Goal: Transaction & Acquisition: Purchase product/service

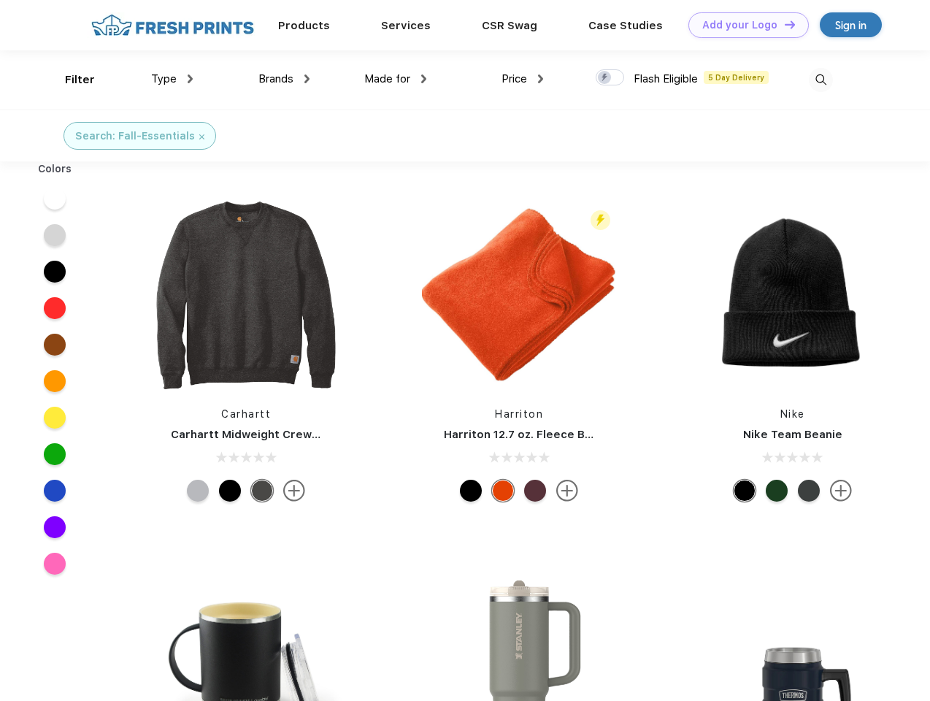
click at [743, 25] on link "Add your Logo Design Tool" at bounding box center [748, 25] width 120 height 26
click at [0, 0] on div "Design Tool" at bounding box center [0, 0] width 0 height 0
click at [783, 24] on link "Add your Logo Design Tool" at bounding box center [748, 25] width 120 height 26
click at [70, 80] on div "Filter" at bounding box center [80, 80] width 30 height 17
click at [172, 79] on span "Type" at bounding box center [164, 78] width 26 height 13
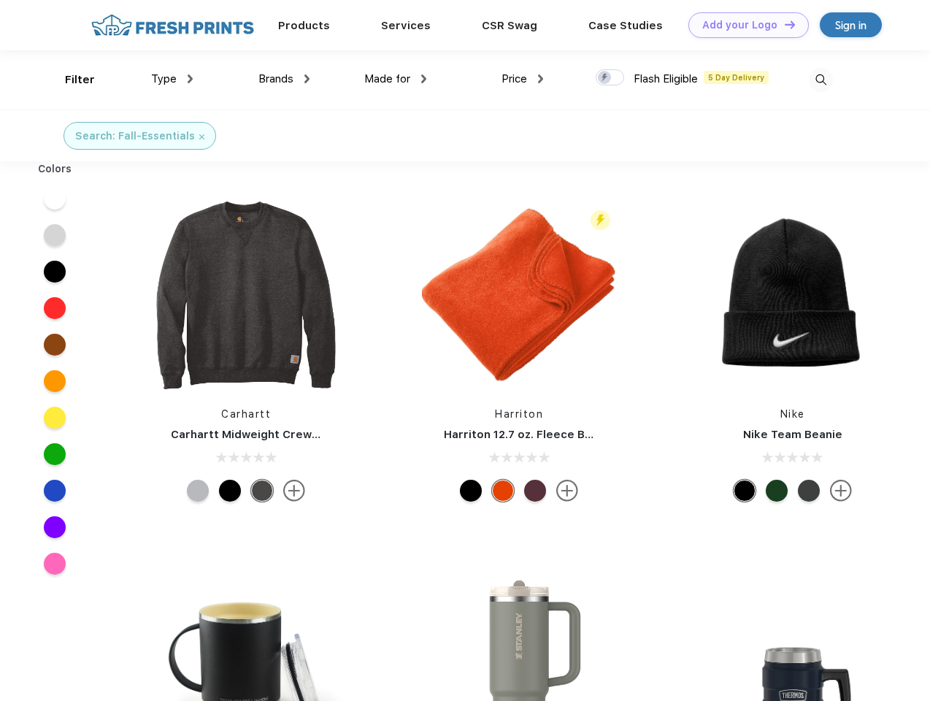
click at [284, 79] on span "Brands" at bounding box center [275, 78] width 35 height 13
click at [396, 79] on span "Made for" at bounding box center [387, 78] width 46 height 13
click at [523, 79] on span "Price" at bounding box center [514, 78] width 26 height 13
click at [610, 78] on div at bounding box center [610, 77] width 28 height 16
click at [605, 78] on input "checkbox" at bounding box center [600, 73] width 9 height 9
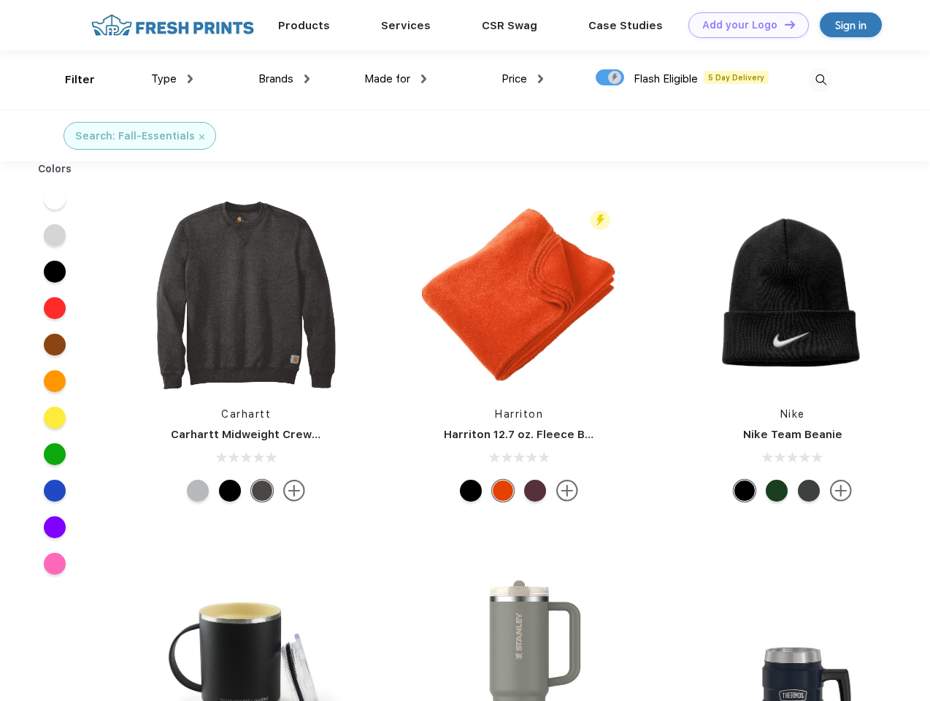
click at [820, 80] on img at bounding box center [821, 80] width 24 height 24
